Goal: Contribute content: Add original content to the website for others to see

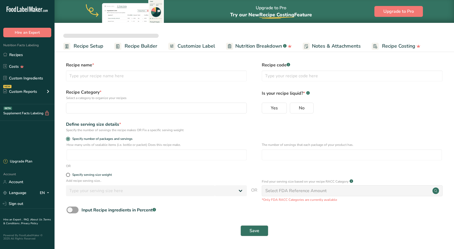
select select
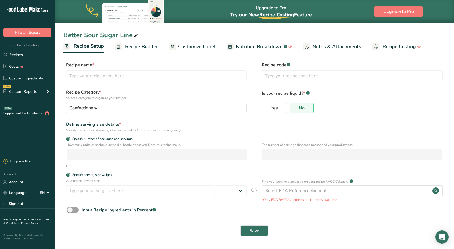
type input "Better Sour Sugar Line"
radio input "true"
radio input "false"
radio input "true"
type input "51"
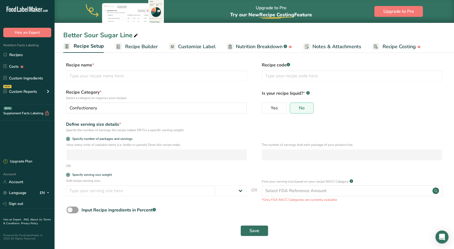
select select "0"
click at [20, 57] on link "Recipes" at bounding box center [27, 55] width 55 height 10
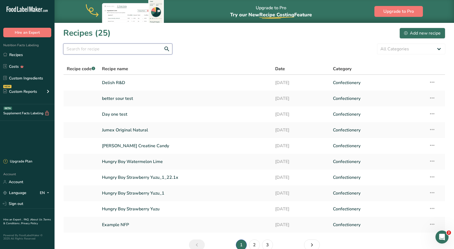
click at [98, 50] on input "text" at bounding box center [117, 49] width 109 height 11
click at [33, 56] on link "Recipes" at bounding box center [27, 55] width 55 height 10
click at [268, 58] on section "Recipes (25) Add new recipe All Categories Baked Goods [GEOGRAPHIC_DATA] Confec…" at bounding box center [254, 141] width 399 height 237
click at [425, 29] on button "Add new recipe" at bounding box center [422, 33] width 46 height 11
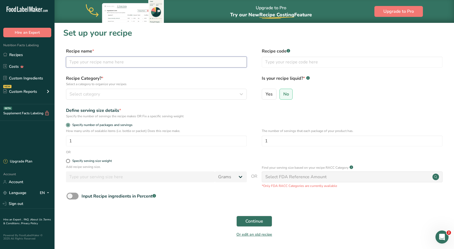
click at [131, 61] on input "text" at bounding box center [156, 62] width 181 height 11
type input "[GEOGRAPHIC_DATA]"
click at [103, 98] on button "Select category" at bounding box center [156, 94] width 181 height 11
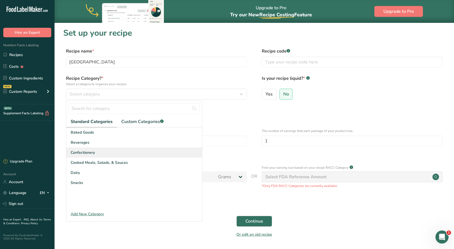
click at [96, 152] on div "Confectionery" at bounding box center [134, 153] width 136 height 10
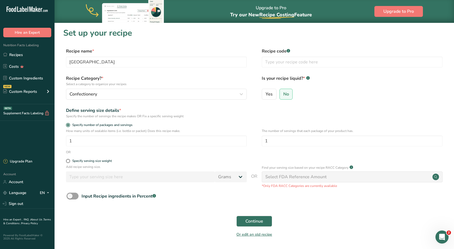
click at [174, 77] on label "Recipe Category? * Select a category to organize your recipes" at bounding box center [156, 80] width 181 height 11
click at [70, 160] on span at bounding box center [68, 161] width 4 height 4
click at [70, 160] on input "Specify serving size weight" at bounding box center [68, 161] width 4 height 4
radio input "true"
radio input "false"
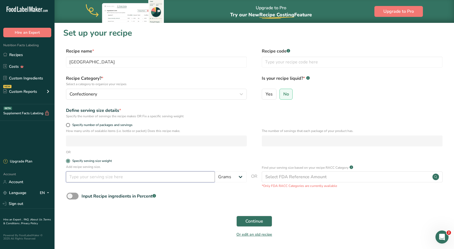
click at [79, 179] on input "number" at bounding box center [140, 177] width 149 height 11
type input "3.5"
click at [89, 210] on form "Recipe name * East Coast Cannabis Base Gummy Recipe code .a-a{fill:#347362;}.b-…" at bounding box center [254, 144] width 382 height 193
drag, startPoint x: 78, startPoint y: 200, endPoint x: 76, endPoint y: 195, distance: 4.6
click at [76, 195] on label "Input Recipe ingredients in Percent .a-a{fill:#347362;}.b-a{fill:#fff;}" at bounding box center [111, 196] width 89 height 7
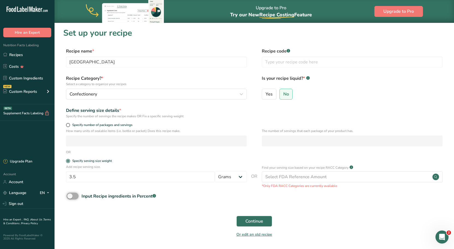
click at [70, 195] on input "Input Recipe ingredients in Percent .a-a{fill:#347362;}.b-a{fill:#fff;}" at bounding box center [69, 197] width 4 height 4
checkbox input "true"
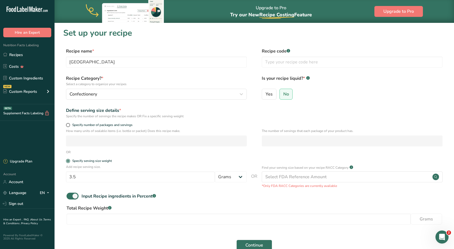
click at [126, 209] on label "Total Recipe Weight .a-a{fill:#347362;}.b-a{fill:#fff;}" at bounding box center [254, 208] width 375 height 7
click at [126, 216] on input "number" at bounding box center [239, 219] width 344 height 11
type input "3.5"
click at [236, 240] on button "Continue" at bounding box center [254, 245] width 36 height 11
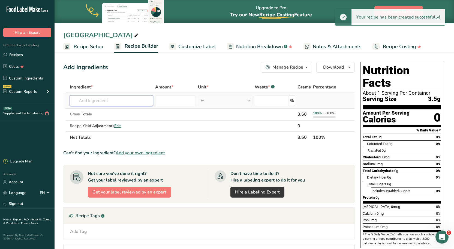
click at [103, 102] on input "text" at bounding box center [111, 100] width 83 height 11
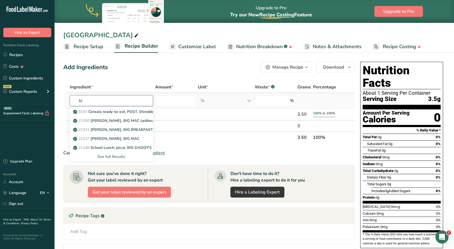
type input "b"
type input "o"
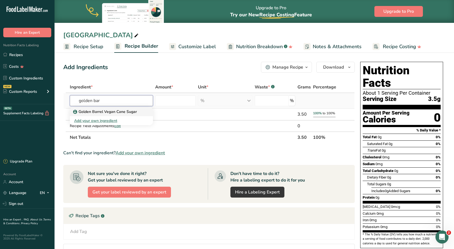
type input "golden bar"
click at [105, 111] on p "Golden Barrel Vegan Cane Sugar" at bounding box center [105, 112] width 63 height 6
type input "Golden Barrel Vegan Cane Sugar"
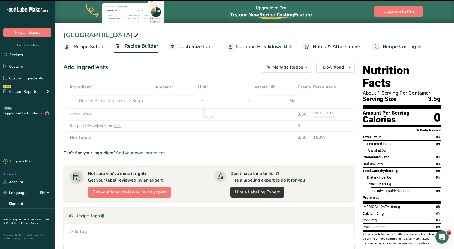
type input "0"
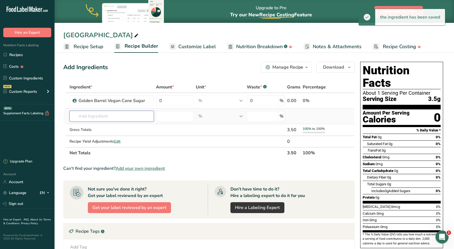
click at [93, 120] on input "text" at bounding box center [112, 116] width 84 height 11
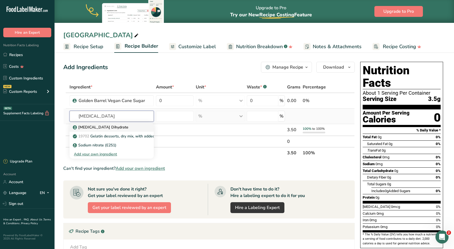
type input "[MEDICAL_DATA]"
click at [131, 125] on div "[MEDICAL_DATA] Dihydrate" at bounding box center [107, 128] width 67 height 6
type input "[MEDICAL_DATA] Dihydrate"
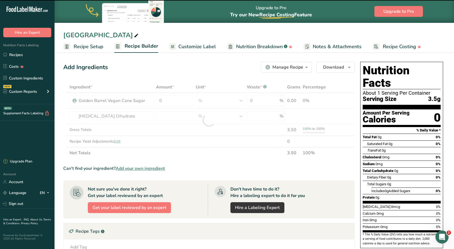
type input "0"
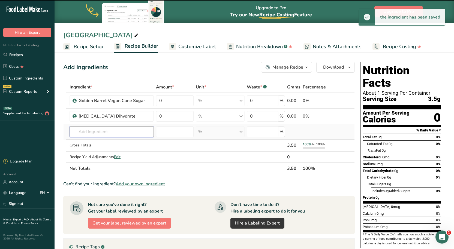
click at [100, 130] on input "text" at bounding box center [112, 131] width 84 height 11
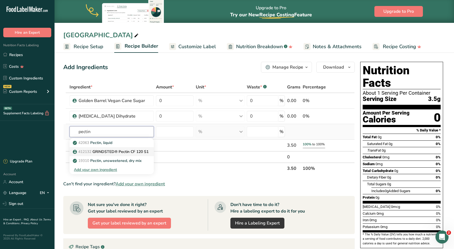
type input "pectin"
click at [110, 150] on p "412132 GRINDSTED® Pectin CF 120 S1" at bounding box center [111, 152] width 75 height 6
type input "GRINDSTED® Pectin CF 120 S1"
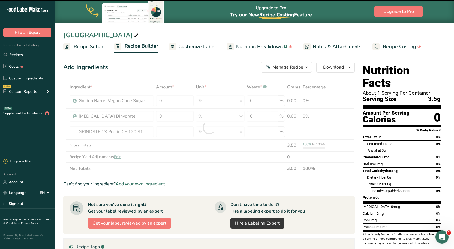
type input "0"
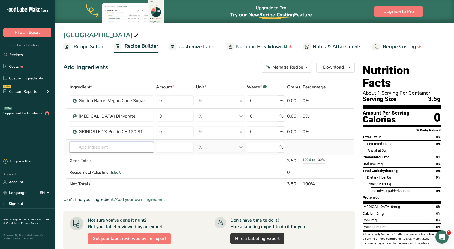
click at [104, 146] on input "text" at bounding box center [112, 147] width 84 height 11
type input "tapioca 42"
click at [103, 156] on p "Tapioca Syrup 42 DE" at bounding box center [94, 159] width 41 height 6
type input "Tapioca Syrup 42 DE"
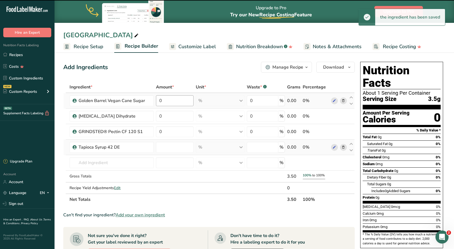
type input "0"
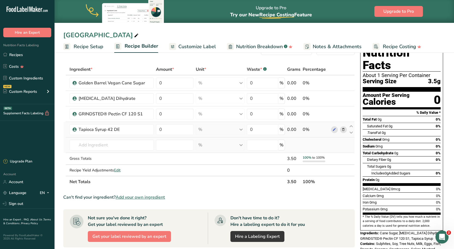
scroll to position [27, 0]
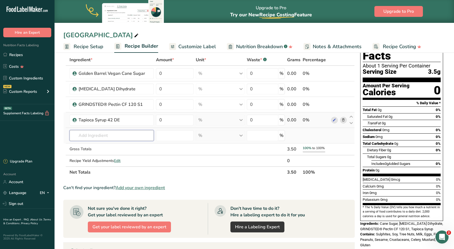
click at [109, 133] on input "text" at bounding box center [112, 135] width 84 height 11
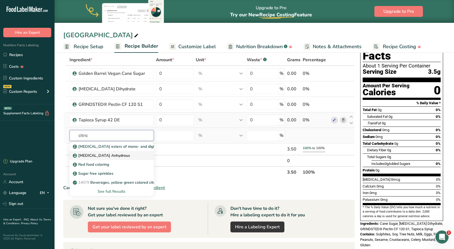
type input "citric"
click at [115, 158] on p "[MEDICAL_DATA] Anhydrous" at bounding box center [102, 156] width 56 height 6
type input "[MEDICAL_DATA] Anhydrous"
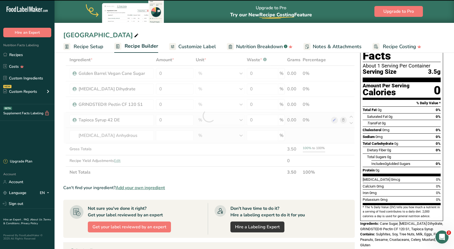
type input "0"
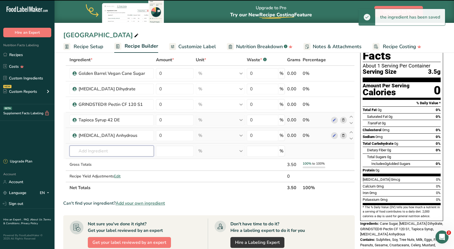
click at [97, 150] on input "text" at bounding box center [112, 151] width 84 height 11
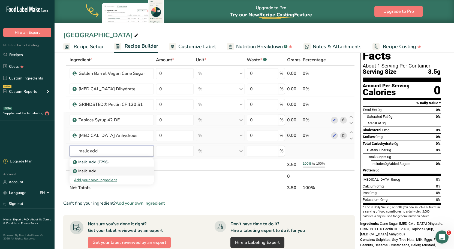
type input "malic acid"
click at [108, 172] on div "Malic Acid" at bounding box center [107, 171] width 67 height 6
type input "Malic Acid"
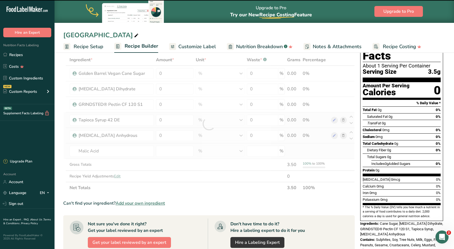
type input "0"
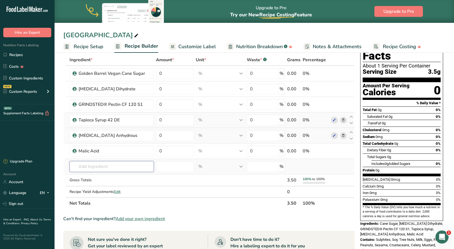
click at [106, 163] on input "text" at bounding box center [112, 166] width 84 height 11
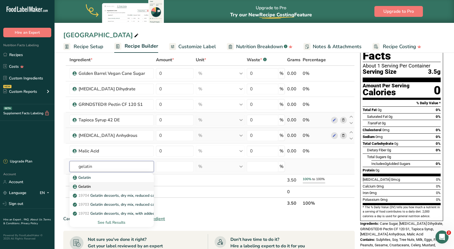
type input "gelatin"
click at [94, 188] on div "Gelatin" at bounding box center [107, 187] width 67 height 6
type input "Gelatin"
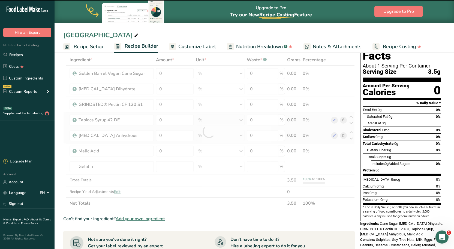
type input "0"
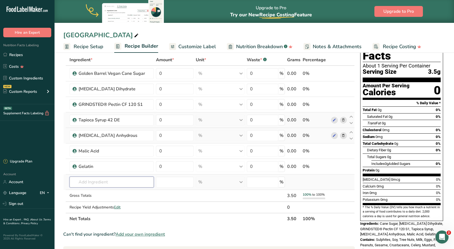
click at [92, 186] on input "text" at bounding box center [112, 182] width 84 height 11
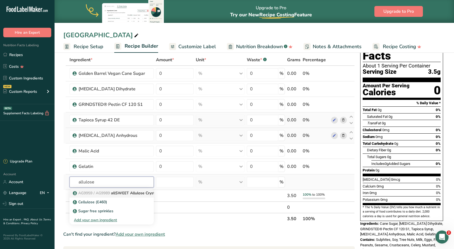
type input "allulose"
click at [100, 193] on span "AG9959 / AG9989" at bounding box center [94, 193] width 32 height 5
type input "allSWEET Allulose Crystalline Powder"
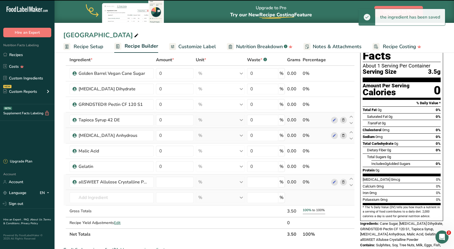
type input "0"
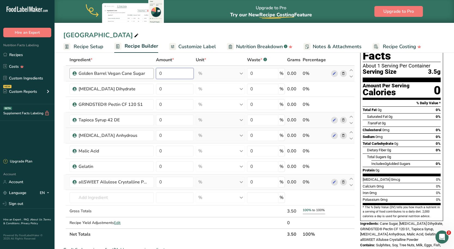
drag, startPoint x: 176, startPoint y: 73, endPoint x: 147, endPoint y: 76, distance: 29.1
click at [147, 76] on tr "Golden Barrel Vegan Cane Sugar 0 % Weight Units g kg mg See more Volume Units l…" at bounding box center [209, 74] width 291 height 16
type input "36"
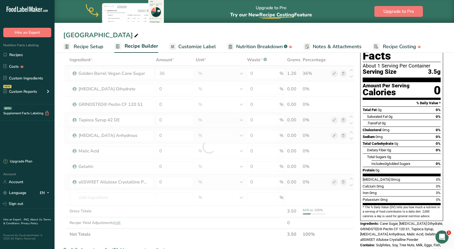
click at [169, 81] on div "Ingredient * Amount * Unit * Waste * .a-a{fill:#347362;}.b-a{fill:#fff;} Grams …" at bounding box center [208, 147] width 291 height 186
click at [170, 92] on div at bounding box center [208, 147] width 291 height 186
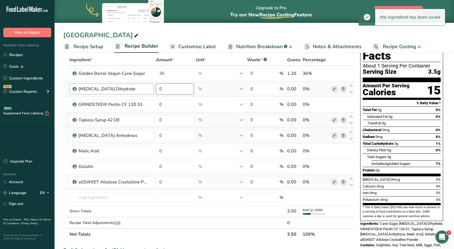
drag, startPoint x: 170, startPoint y: 89, endPoint x: 146, endPoint y: 92, distance: 23.4
click at [146, 92] on tr "[MEDICAL_DATA] Dihydrate 0 % Weight Units g kg mg See more Volume Units l Volum…" at bounding box center [209, 90] width 291 height 16
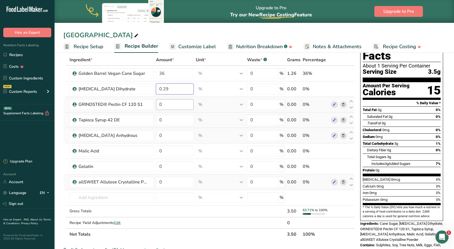
type input "0.29"
click at [169, 105] on div "Ingredient * Amount * Unit * Waste * .a-a{fill:#347362;}.b-a{fill:#fff;} Grams …" at bounding box center [208, 147] width 291 height 186
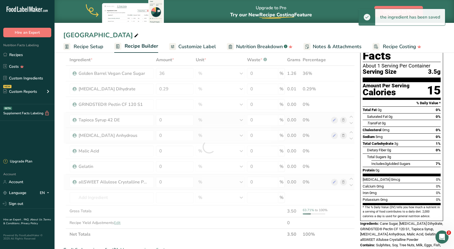
type input "0"
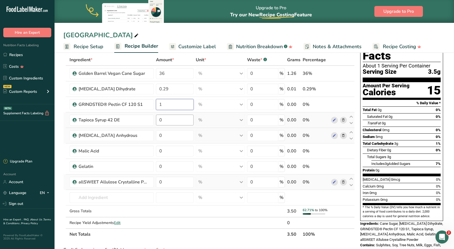
type input "1"
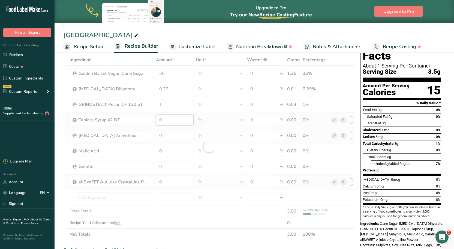
click at [166, 125] on div "Ingredient * Amount * Unit * Waste * .a-a{fill:#347362;}.b-a{fill:#fff;} Grams …" at bounding box center [208, 147] width 291 height 186
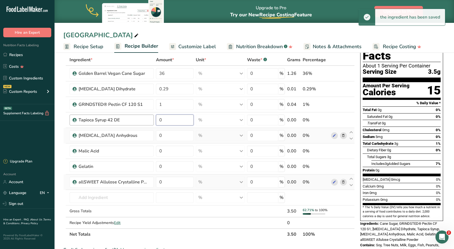
drag, startPoint x: 127, startPoint y: 125, endPoint x: 121, endPoint y: 125, distance: 5.7
click at [121, 125] on tr "Tapioca Syrup 42 DE 0 % Weight Units g kg mg See more Volume Units l Volume uni…" at bounding box center [209, 121] width 291 height 16
type input "40"
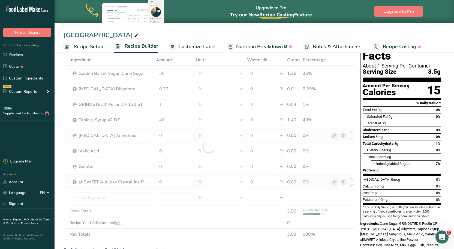
click at [201, 23] on div "Upgrade to Pro Try our New Recipe Costing .a-29{fill:none;stroke-linecap:round;…" at bounding box center [254, 11] width 399 height 23
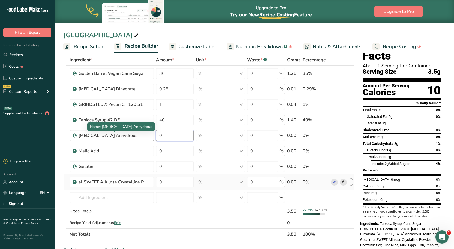
drag, startPoint x: 174, startPoint y: 137, endPoint x: 134, endPoint y: 138, distance: 40.1
click at [134, 138] on tr "[MEDICAL_DATA] Anhydrous 0 % Weight Units g kg mg See more Volume Units l Volum…" at bounding box center [209, 136] width 291 height 16
type input "0.86"
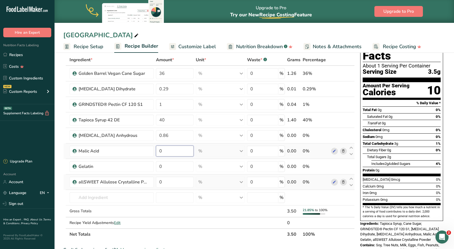
click at [174, 151] on div "Ingredient * Amount * Unit * Waste * .a-a{fill:#347362;}.b-a{fill:#fff;} Grams …" at bounding box center [208, 147] width 291 height 186
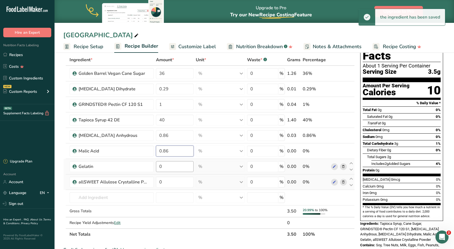
type input "0.86"
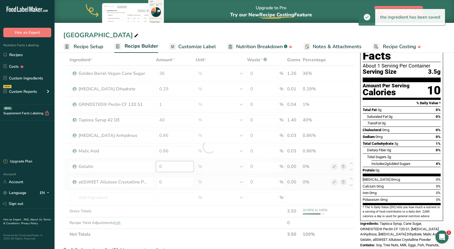
click at [165, 167] on div "Ingredient * Amount * Unit * Waste * .a-a{fill:#347362;}.b-a{fill:#fff;} Grams …" at bounding box center [208, 147] width 291 height 186
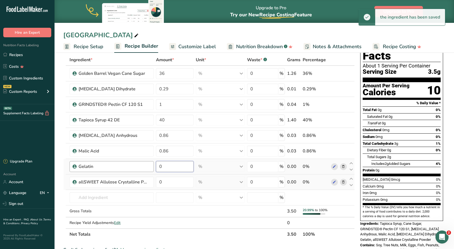
drag, startPoint x: 155, startPoint y: 170, endPoint x: 147, endPoint y: 171, distance: 7.9
click at [147, 171] on tr "Gelatin 0 % Weight Units g kg mg See more Volume Units l Volume units require a…" at bounding box center [209, 167] width 291 height 16
type input "11"
click at [218, 9] on div "Upgrade to Pro Try our New Recipe Costing .a-29{fill:none;stroke-linecap:round;…" at bounding box center [254, 11] width 399 height 23
drag, startPoint x: 171, startPoint y: 183, endPoint x: 132, endPoint y: 188, distance: 39.3
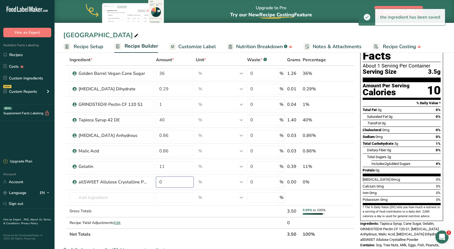
click at [132, 188] on tr "allSWEET Allulose Crystalline Powder 0 % Weight Units g kg mg See more Volume U…" at bounding box center [209, 183] width 291 height 16
type input "5"
click at [212, 25] on div "East Coast Cannabis Base Gummy Recipe Setup Recipe Builder Customize Label Nutr…" at bounding box center [254, 26] width 399 height 53
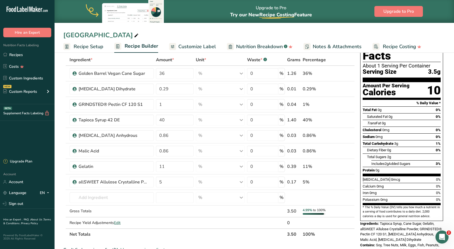
click at [390, 134] on div "Sodium 0mg 0%" at bounding box center [402, 137] width 78 height 7
click at [125, 197] on input "text" at bounding box center [112, 197] width 84 height 11
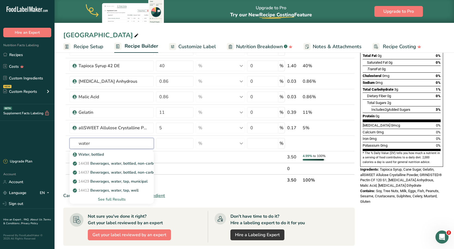
scroll to position [82, 0]
type input "water"
click at [106, 187] on link "14412 [GEOGRAPHIC_DATA], water, tap, well" at bounding box center [112, 190] width 84 height 9
type input "Beverages, water, tap, well"
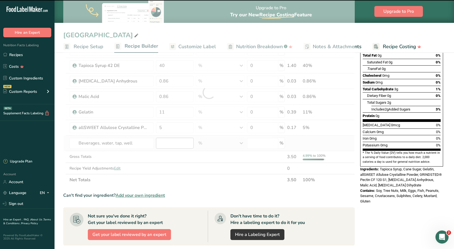
type input "0"
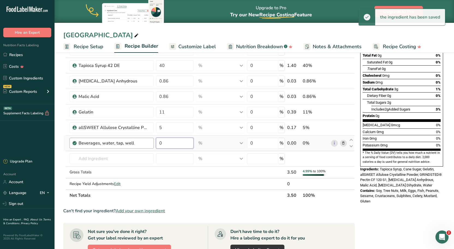
drag, startPoint x: 180, startPoint y: 142, endPoint x: 111, endPoint y: 145, distance: 69.3
click at [111, 145] on tr "Beverages, water, tap, well 0 % Portions 1 fl oz 1 serving 8 fl oz 8 fl oz 1 li…" at bounding box center [209, 144] width 291 height 16
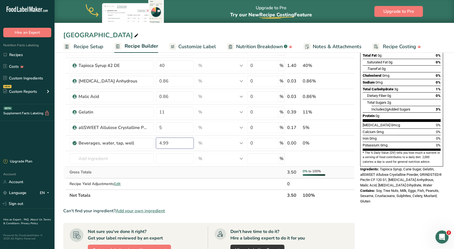
type input "4.99"
click at [224, 176] on div "Ingredient * Amount * Unit * Waste * .a-a{fill:#347362;}.b-a{fill:#fff;} Grams …" at bounding box center [208, 101] width 291 height 202
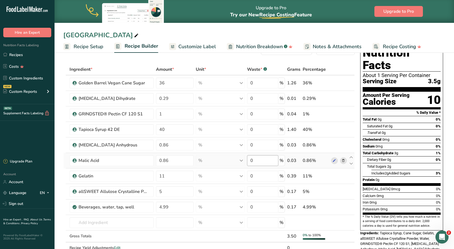
scroll to position [27, 0]
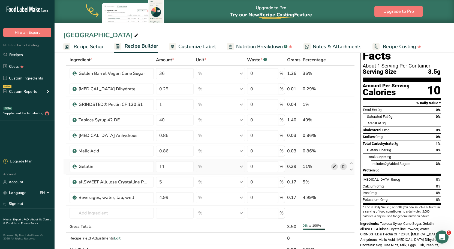
click at [333, 165] on icon at bounding box center [334, 167] width 4 height 6
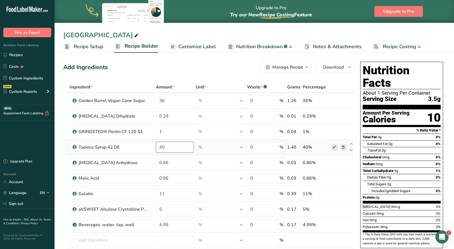
click at [166, 149] on input "40" at bounding box center [175, 147] width 38 height 11
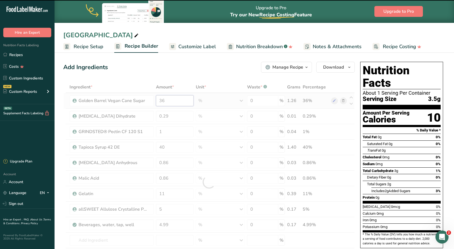
drag, startPoint x: 169, startPoint y: 102, endPoint x: 163, endPoint y: 102, distance: 6.0
click at [163, 102] on input "36" at bounding box center [175, 100] width 38 height 11
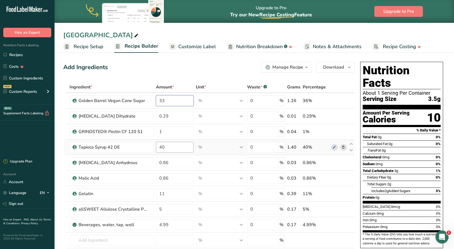
type input "33"
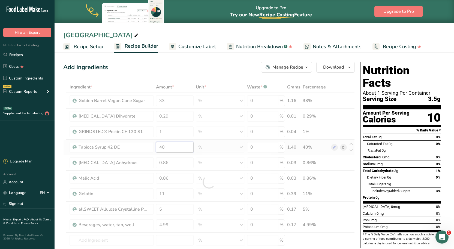
click at [176, 146] on div "Ingredient * Amount * Unit * Waste * .a-a{fill:#347362;}.b-a{fill:#fff;} Grams …" at bounding box center [208, 183] width 291 height 202
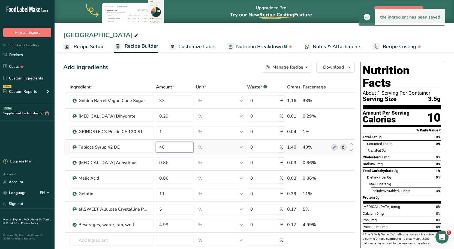
type input "4"
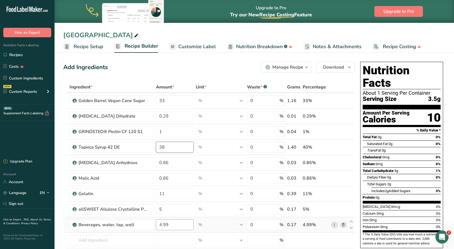
type input "38"
click at [173, 224] on div "Ingredient * Amount * Unit * Waste * .a-a{fill:#347362;}.b-a{fill:#fff;} Grams …" at bounding box center [208, 183] width 291 height 202
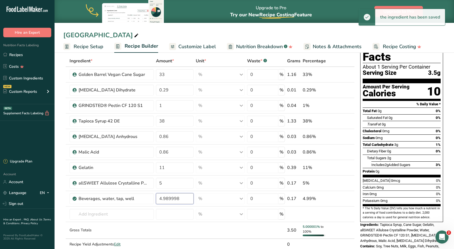
scroll to position [55, 0]
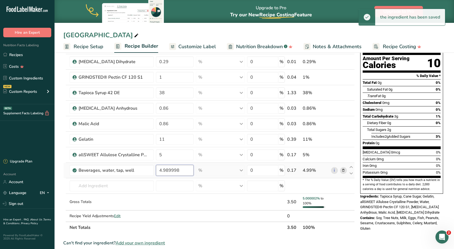
click at [161, 172] on input "4.989998" at bounding box center [175, 170] width 38 height 11
click at [162, 170] on input "0.989998" at bounding box center [175, 170] width 38 height 11
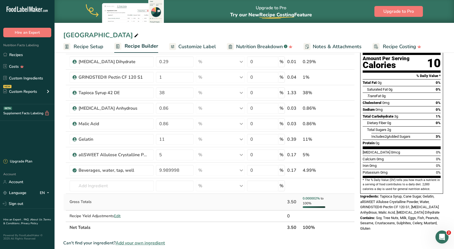
click at [208, 204] on div "Ingredient * Amount * Unit * Waste * .a-a{fill:#347362;}.b-a{fill:#fff;} Grams …" at bounding box center [208, 130] width 291 height 207
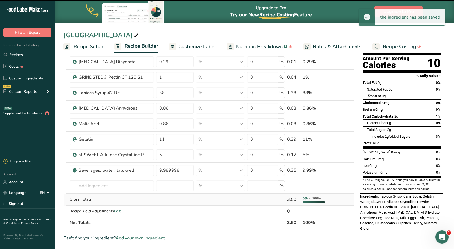
type input "9.99"
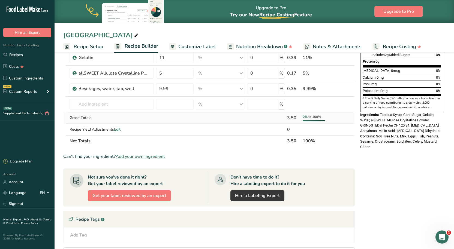
scroll to position [0, 0]
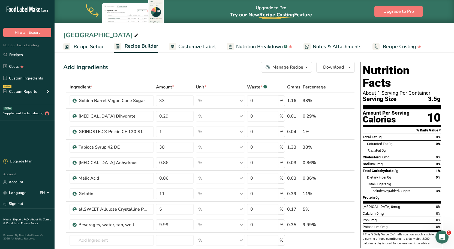
click at [203, 44] on span "Customize Label" at bounding box center [197, 46] width 38 height 7
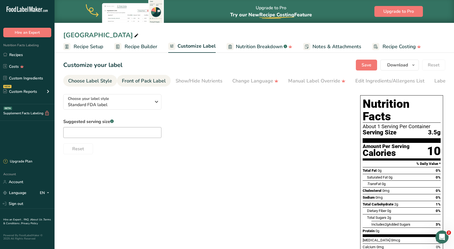
click at [145, 78] on div "Front of Pack Label" at bounding box center [144, 80] width 44 height 7
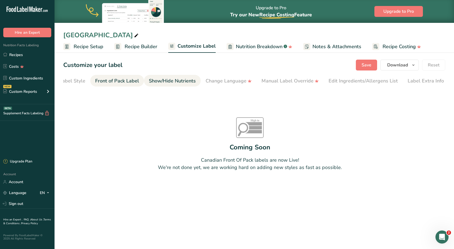
scroll to position [0, 27]
click at [191, 78] on div "Show/Hide Nutrients" at bounding box center [171, 80] width 47 height 7
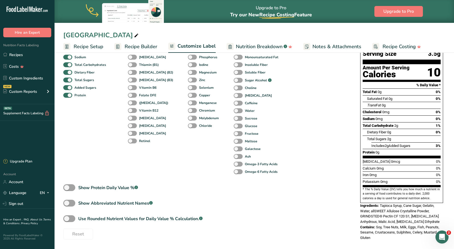
scroll to position [79, 0]
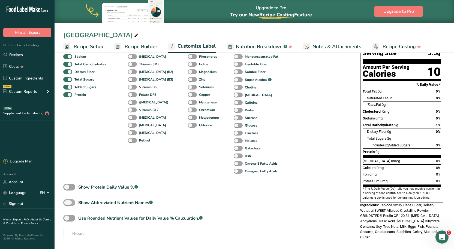
click at [68, 206] on span at bounding box center [69, 203] width 12 height 7
click at [67, 205] on input "Show Abbreviated Nutrient Names .a-a{fill:#347362;}.b-a{fill:#fff;}" at bounding box center [65, 203] width 4 height 4
click at [68, 206] on span at bounding box center [69, 203] width 12 height 7
click at [67, 205] on input "Show Abbreviated Nutrient Names .a-a{fill:#347362;}.b-a{fill:#fff;}" at bounding box center [65, 203] width 4 height 4
checkbox input "false"
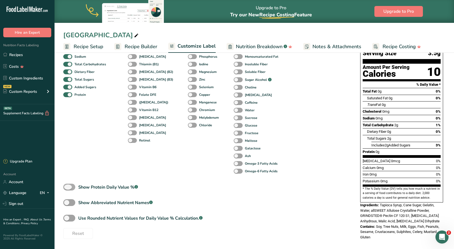
click at [71, 191] on span at bounding box center [69, 187] width 12 height 7
click at [67, 189] on input "Show Protein Daily Value % .a-a{fill:#347362;}.b-a{fill:#fff;}" at bounding box center [65, 188] width 4 height 4
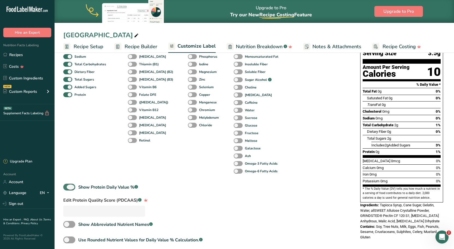
click at [70, 191] on span at bounding box center [69, 187] width 12 height 7
click at [67, 189] on input "Show Protein Daily Value % .a-a{fill:#347362;}.b-a{fill:#fff;}" at bounding box center [65, 188] width 4 height 4
checkbox input "false"
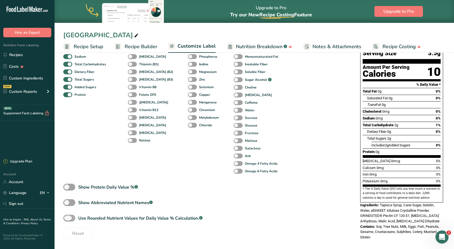
click at [67, 221] on span at bounding box center [69, 218] width 12 height 7
click at [67, 220] on input "Use Rounded Nutrient Values for Daily Value % Calculation. .a-a{fill:#347362;}.…" at bounding box center [65, 219] width 4 height 4
checkbox input "true"
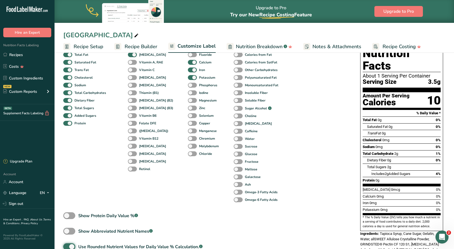
scroll to position [52, 0]
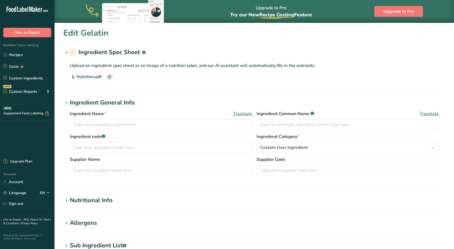
type input "Gelatin"
type input "[PERSON_NAME] [GEOGRAPHIC_DATA]"
type input "10000385"
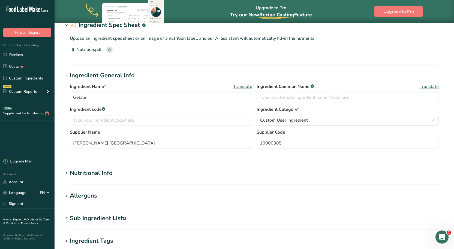
click at [86, 50] on div "Nutrition.pdf" at bounding box center [87, 49] width 34 height 9
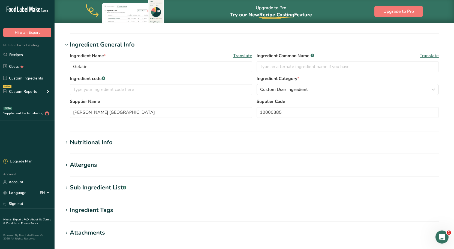
scroll to position [109, 0]
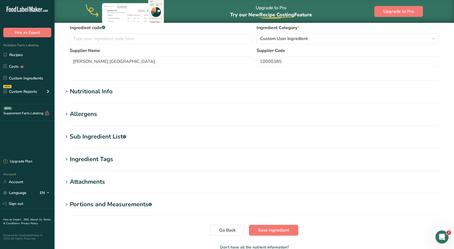
click at [115, 88] on h1 "Nutritional Info" at bounding box center [254, 91] width 382 height 9
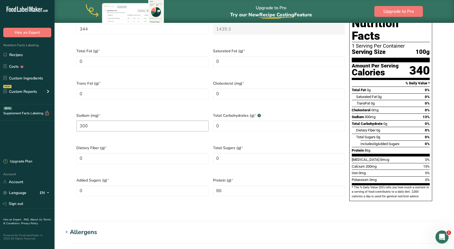
scroll to position [245, 0]
